Goal: Information Seeking & Learning: Learn about a topic

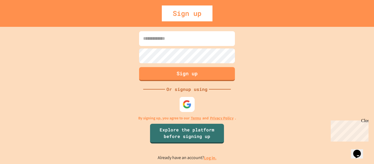
click at [185, 105] on img at bounding box center [187, 104] width 9 height 9
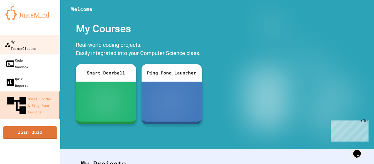
click at [30, 43] on div "My Teams/Classes" at bounding box center [21, 44] width 32 height 13
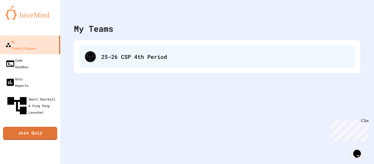
click at [114, 62] on div "25-26 CSP 4th Period" at bounding box center [217, 57] width 276 height 22
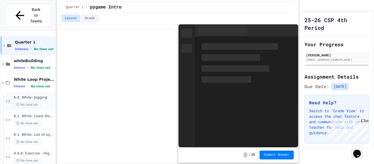
click at [18, 95] on div "6.4. While: Jogging No time set" at bounding box center [34, 101] width 41 height 12
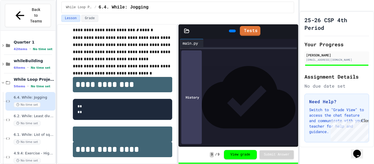
scroll to position [53, 0]
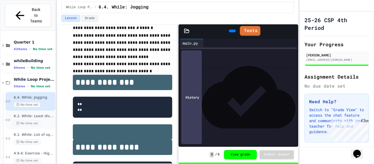
click at [38, 121] on span "No time set" at bounding box center [27, 123] width 27 height 5
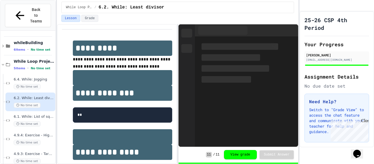
scroll to position [21, 0]
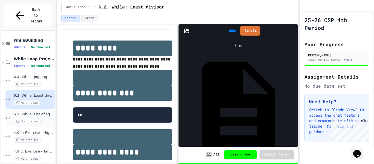
click at [38, 119] on span "No time set" at bounding box center [27, 121] width 27 height 5
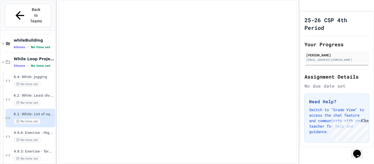
scroll to position [34, 0]
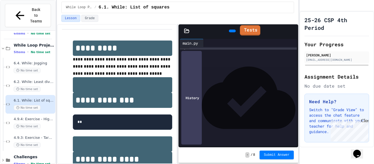
click at [257, 31] on link "Tests" at bounding box center [250, 30] width 21 height 10
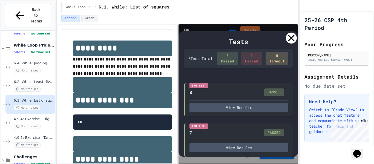
click at [288, 39] on icon at bounding box center [291, 38] width 11 height 11
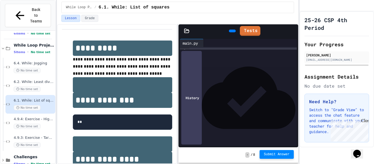
click at [272, 156] on span "Submit Answer" at bounding box center [277, 154] width 26 height 4
